Goal: Transaction & Acquisition: Purchase product/service

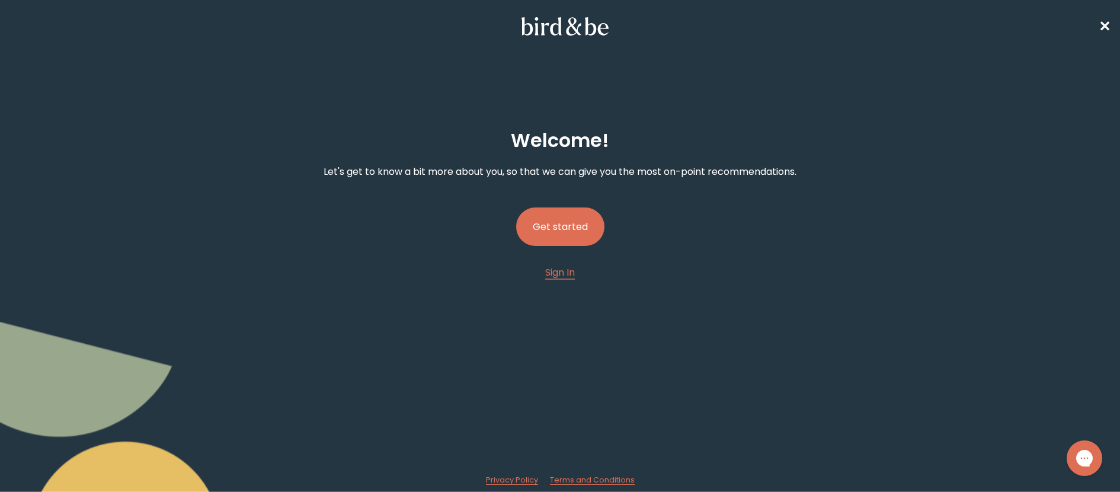
click at [568, 230] on button "Get started" at bounding box center [560, 226] width 88 height 39
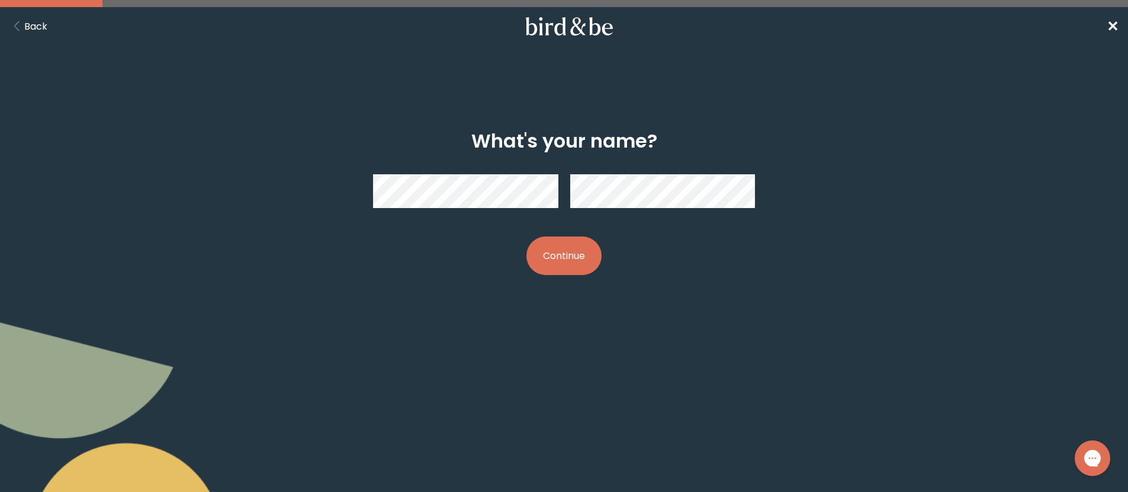
click at [550, 272] on button "Continue" at bounding box center [564, 255] width 75 height 39
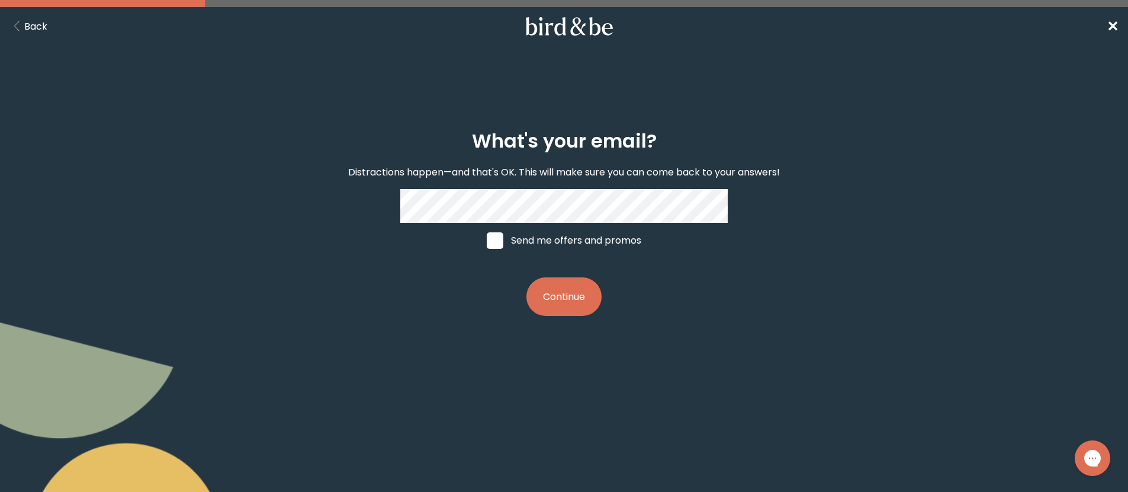
click at [561, 290] on button "Continue" at bounding box center [564, 296] width 75 height 39
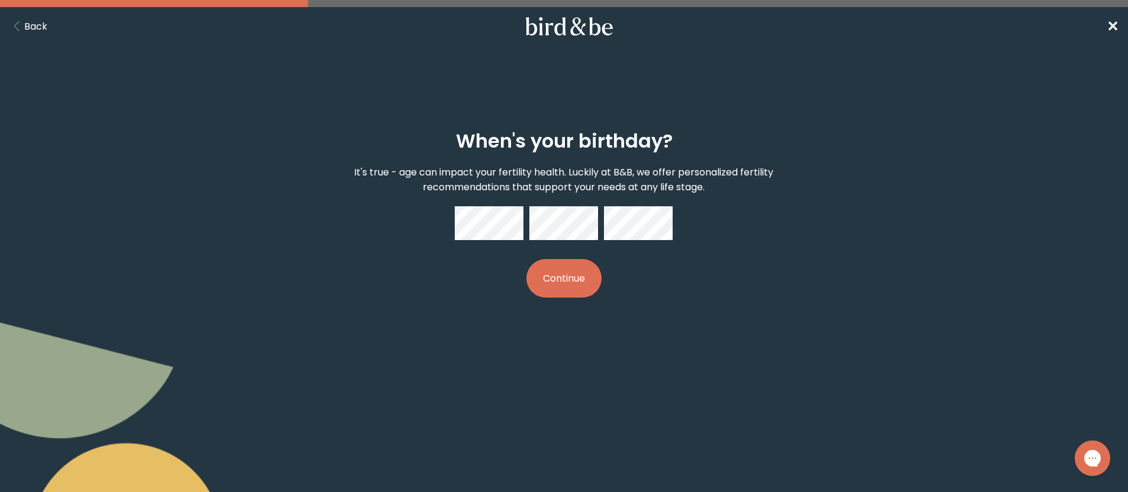
click at [559, 288] on button "Continue" at bounding box center [564, 278] width 75 height 39
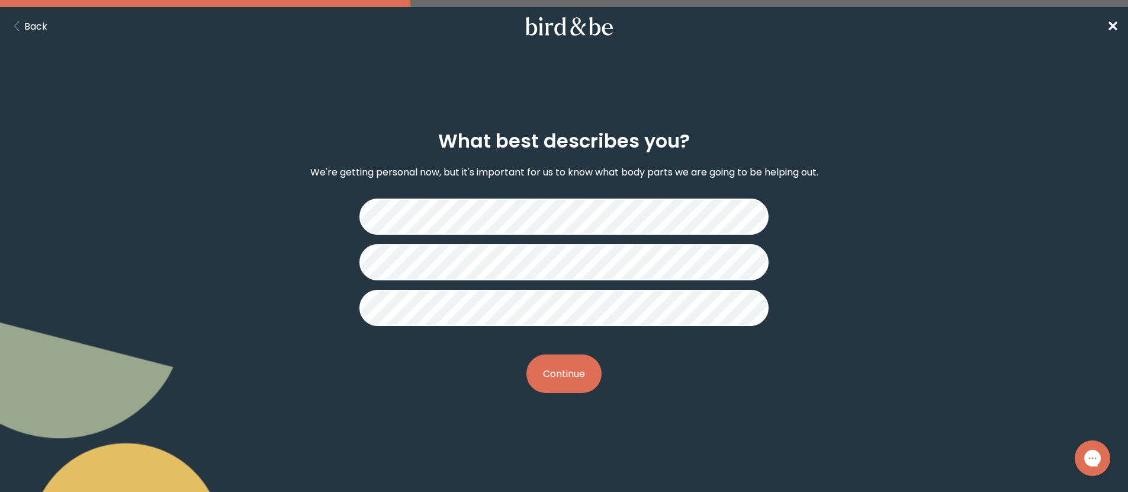
click at [546, 380] on button "Continue" at bounding box center [564, 373] width 75 height 39
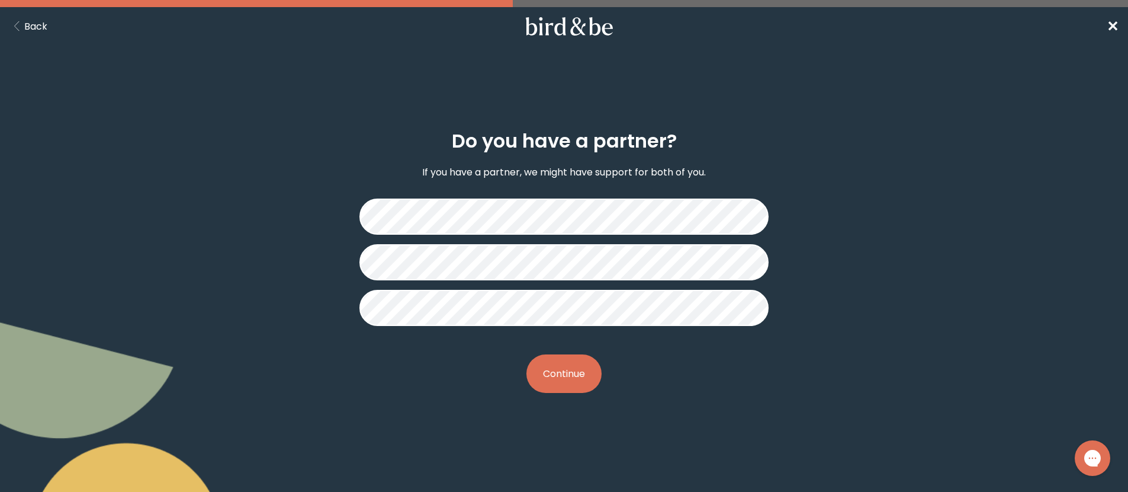
click at [561, 373] on button "Continue" at bounding box center [564, 373] width 75 height 39
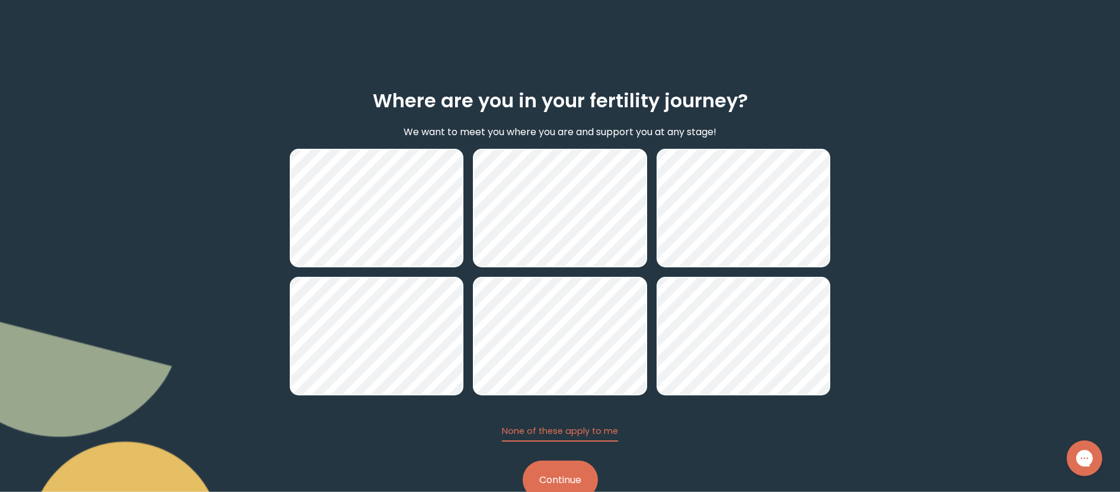
scroll to position [75, 0]
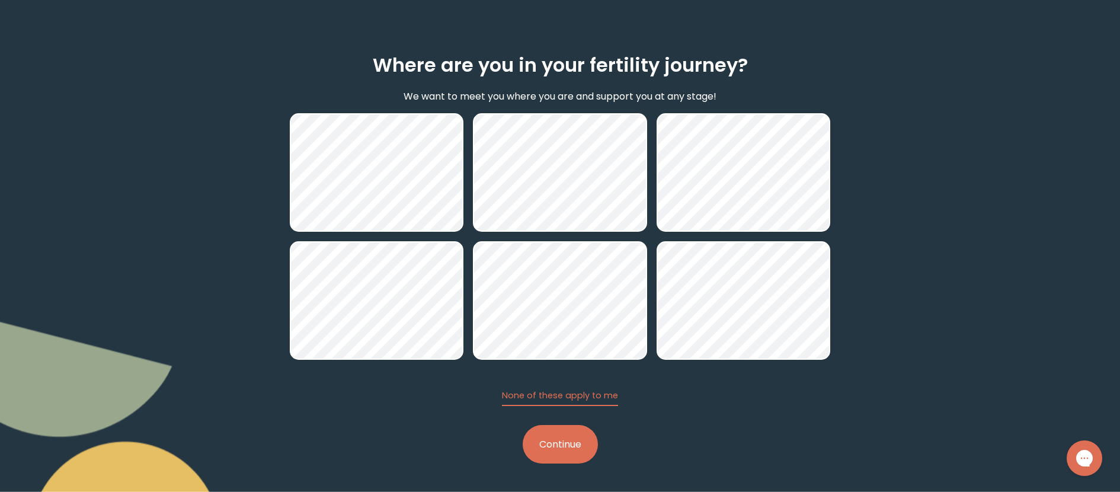
click at [574, 450] on button "Continue" at bounding box center [559, 444] width 75 height 39
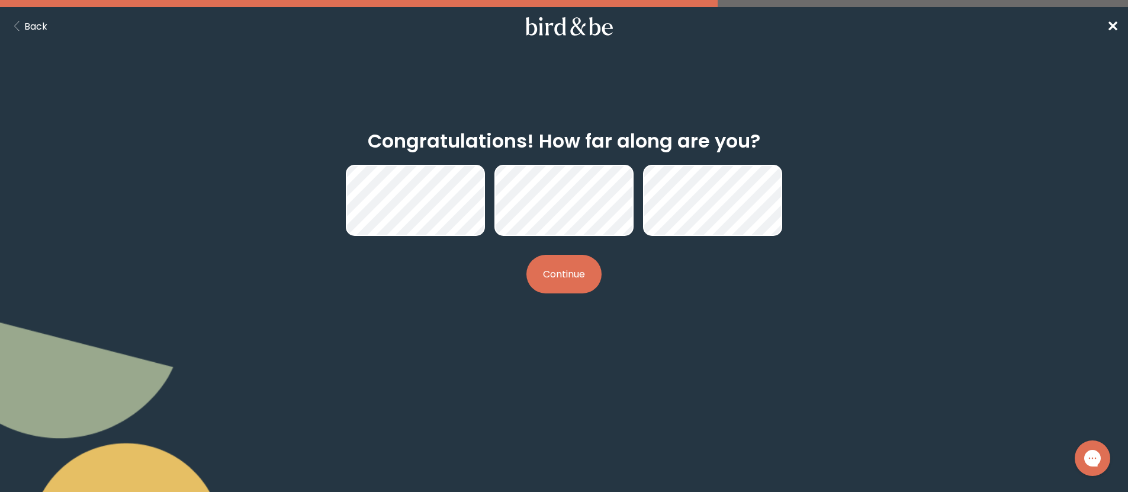
click at [584, 280] on button "Continue" at bounding box center [564, 274] width 75 height 39
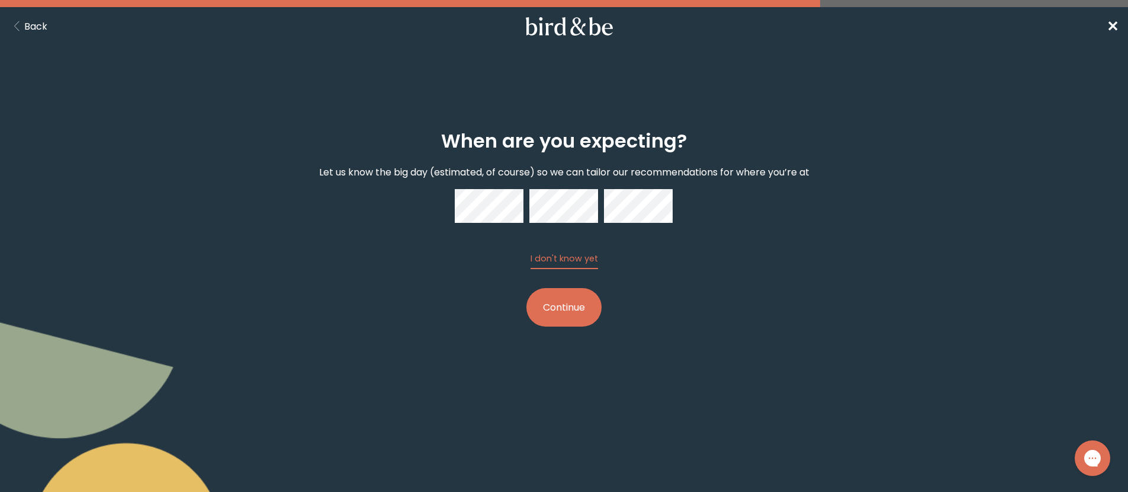
click at [575, 293] on button "Continue" at bounding box center [564, 307] width 75 height 39
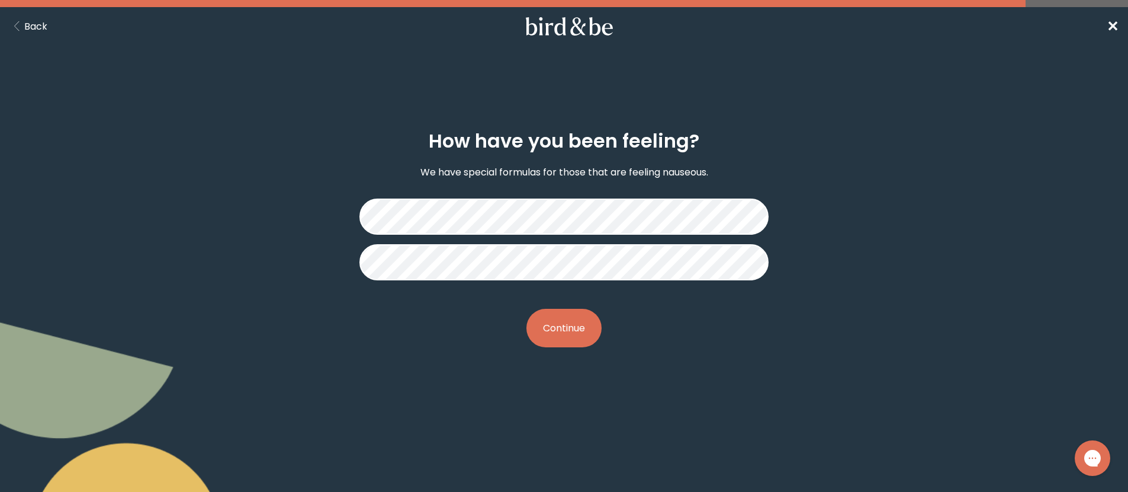
click at [564, 317] on button "Continue" at bounding box center [564, 328] width 75 height 39
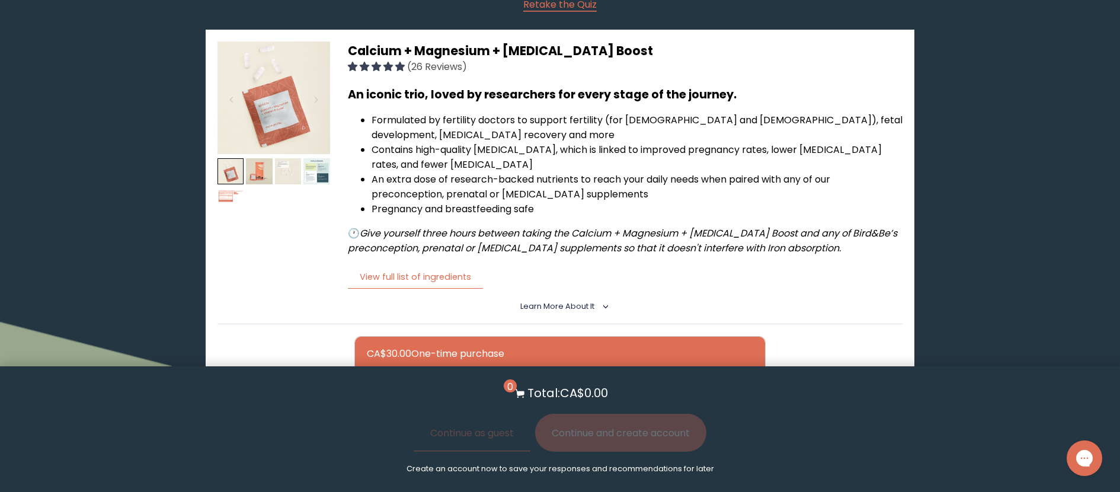
scroll to position [276, 0]
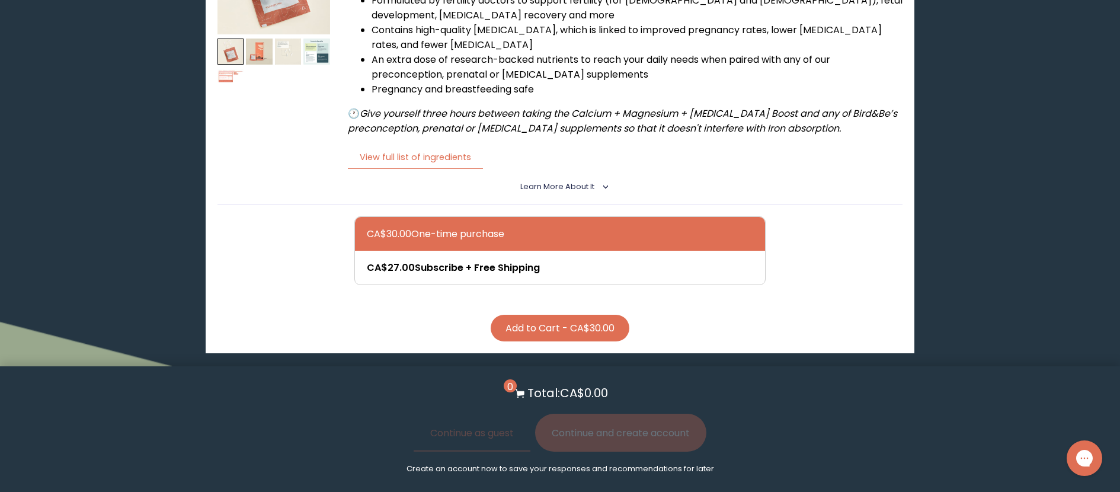
click at [544, 328] on button "Add to Cart - CA$30.00" at bounding box center [559, 328] width 139 height 27
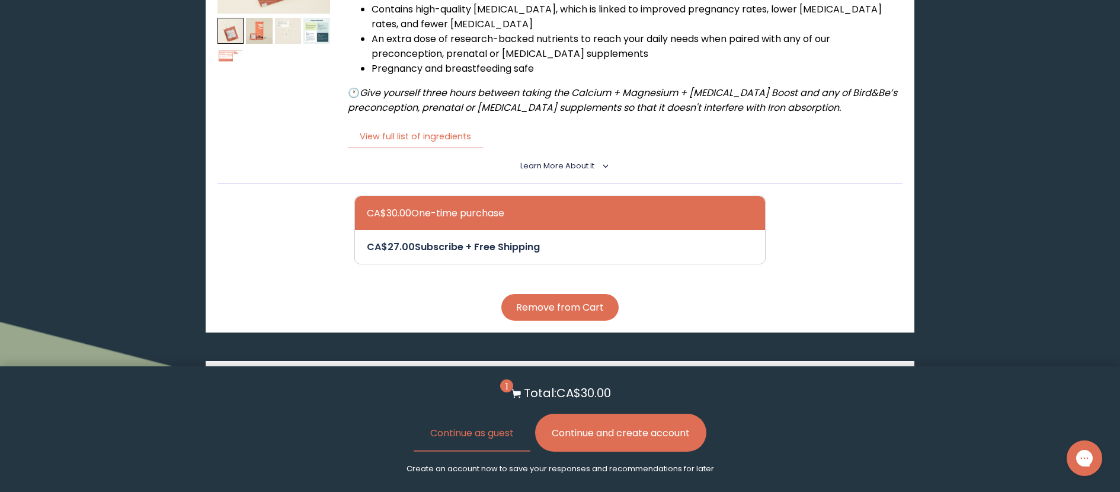
scroll to position [361, 0]
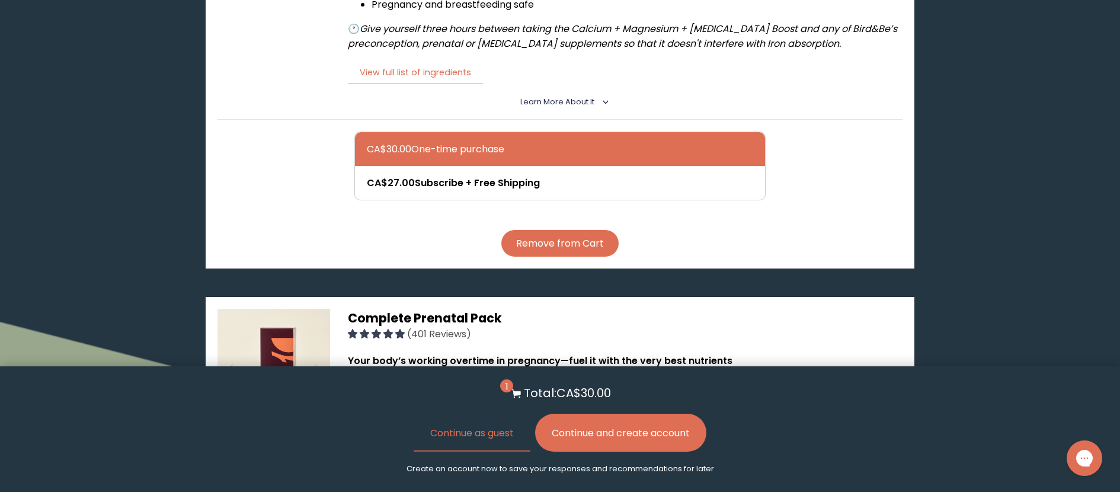
click at [573, 246] on button "Remove from Cart" at bounding box center [559, 243] width 117 height 27
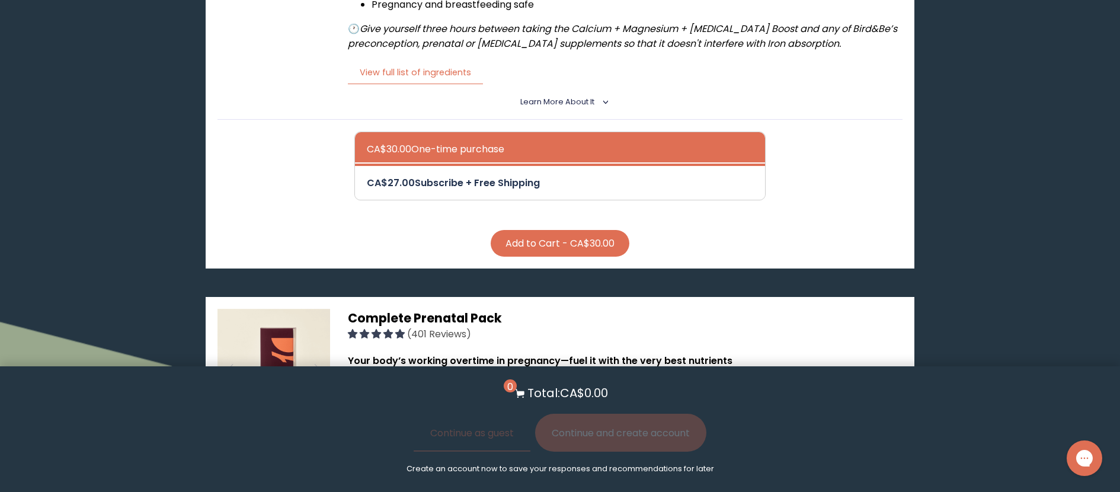
click at [460, 185] on div at bounding box center [572, 183] width 410 height 34
click at [367, 175] on input "CA$27.00 Subscribe + Free Shipping" at bounding box center [366, 175] width 1 height 1
radio input "true"
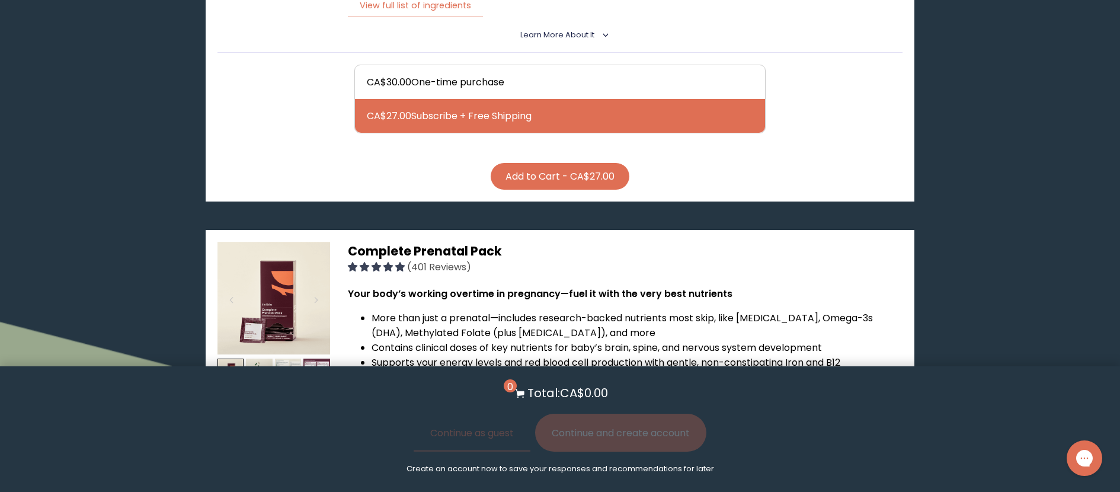
click at [534, 175] on button "Add to Cart - CA$27.00" at bounding box center [559, 176] width 139 height 27
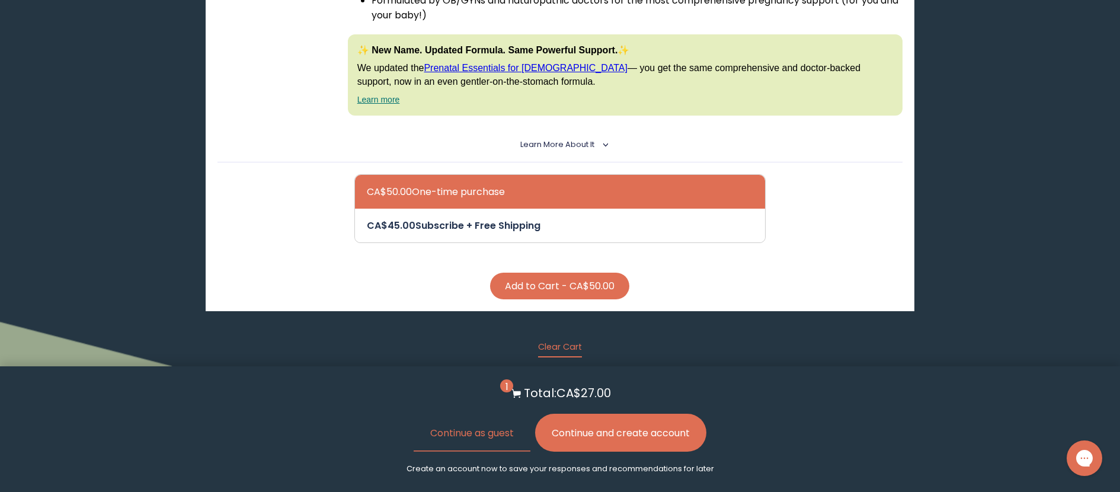
scroll to position [839, 0]
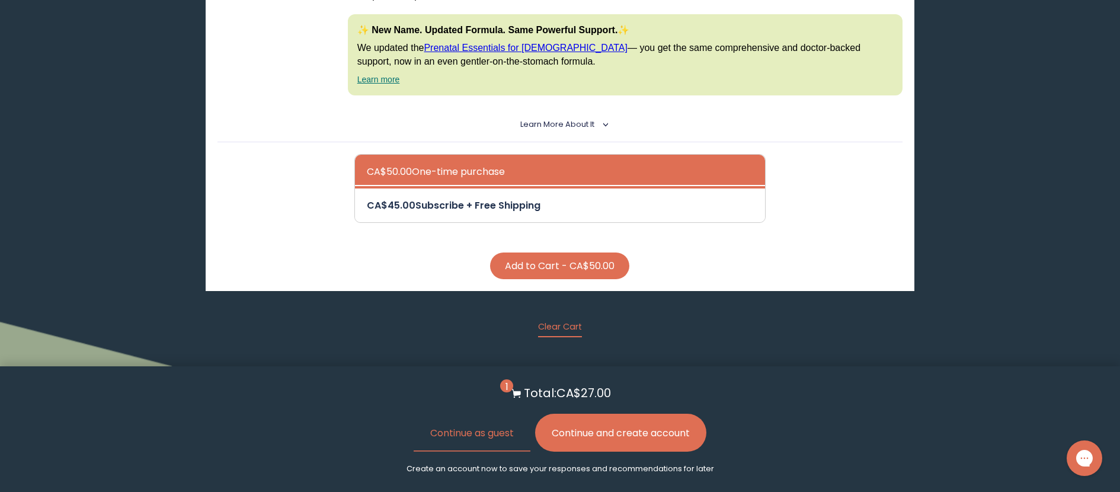
click at [521, 219] on div at bounding box center [572, 205] width 410 height 34
click at [367, 198] on input "CA$45.00 Subscribe + Free Shipping" at bounding box center [366, 197] width 1 height 1
radio input "true"
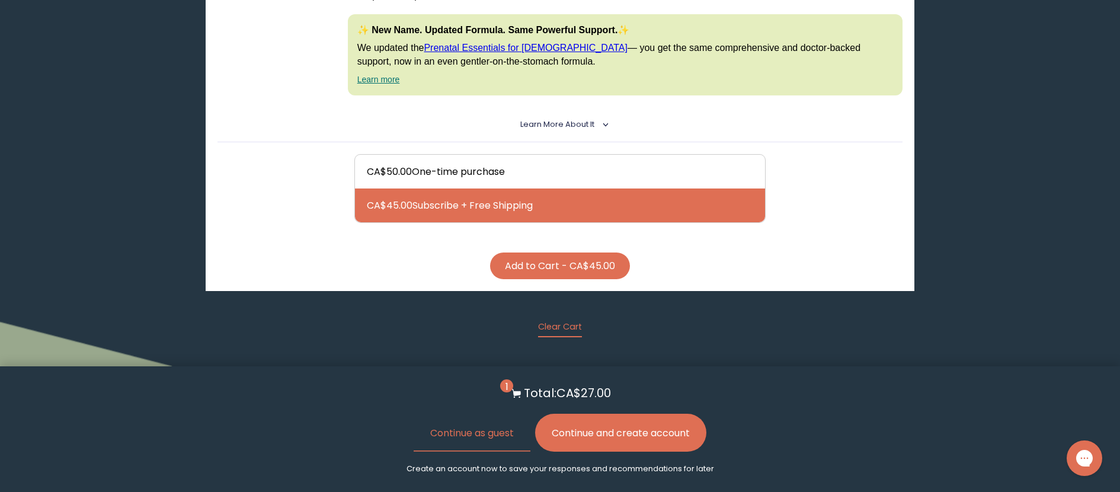
click at [541, 268] on button "Add to Cart - CA$45.00" at bounding box center [560, 265] width 140 height 27
click at [623, 440] on button "Continue and create account" at bounding box center [620, 432] width 171 height 38
